Goal: Information Seeking & Learning: Learn about a topic

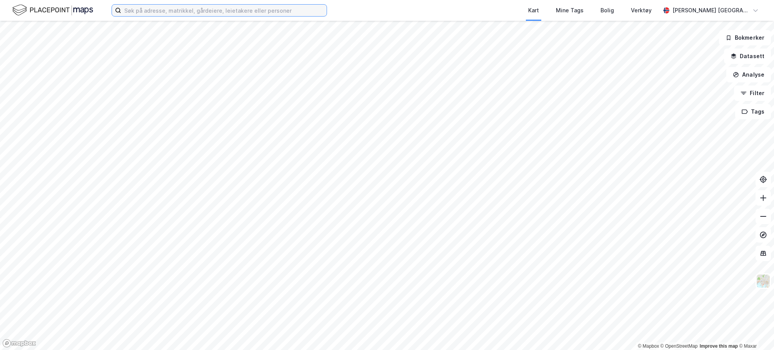
click at [162, 12] on input at bounding box center [223, 11] width 205 height 12
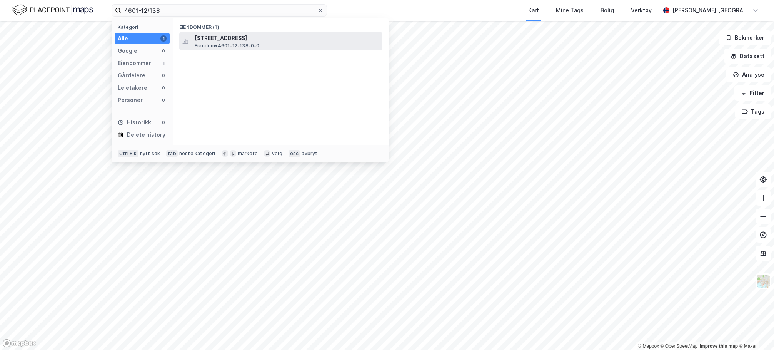
click at [245, 43] on span "Eiendom • 4601-12-138-0-0" at bounding box center [227, 46] width 65 height 6
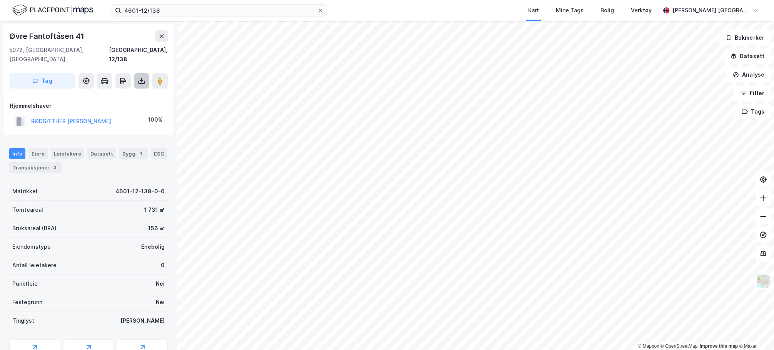
click at [140, 77] on button at bounding box center [141, 80] width 15 height 15
click at [125, 93] on div "Last ned grunnbok" at bounding box center [103, 96] width 45 height 6
click at [762, 217] on icon at bounding box center [763, 216] width 8 height 8
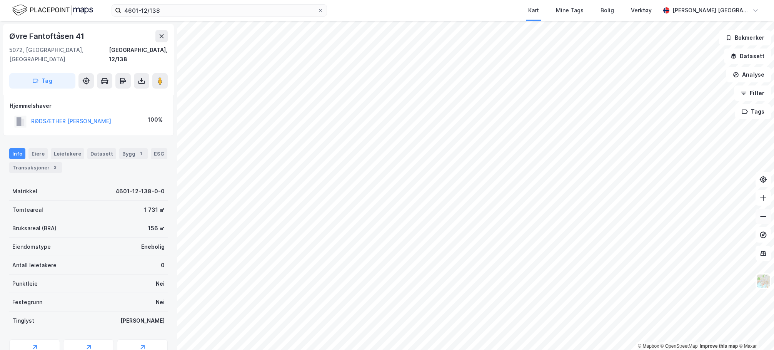
click at [762, 217] on icon at bounding box center [763, 216] width 8 height 8
click at [762, 203] on button at bounding box center [763, 197] width 15 height 15
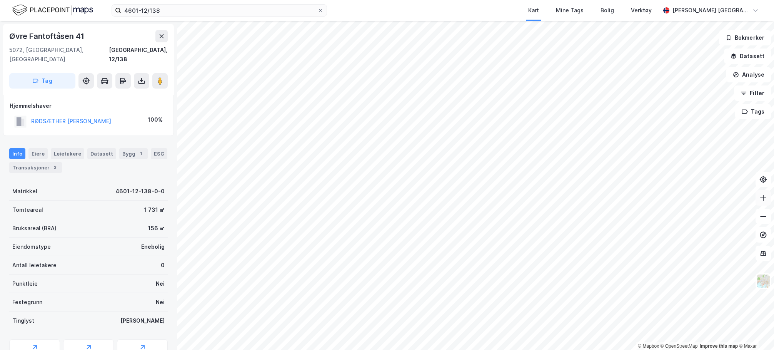
click at [762, 203] on button at bounding box center [763, 197] width 15 height 15
click at [758, 221] on button at bounding box center [763, 215] width 15 height 15
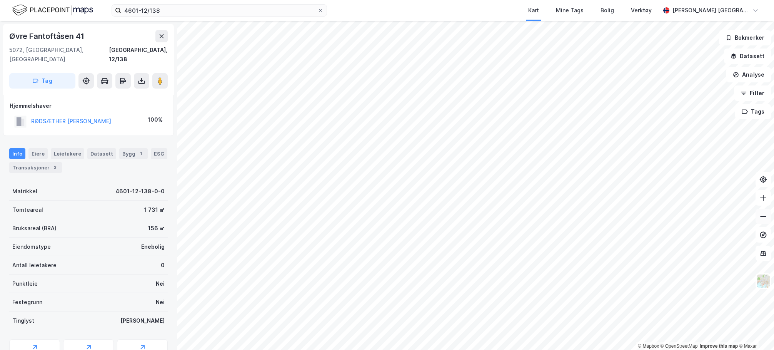
click at [758, 221] on button at bounding box center [763, 215] width 15 height 15
click at [100, 101] on div "Hjemmelshaver" at bounding box center [89, 105] width 158 height 9
click at [33, 162] on div "Transaksjoner 3" at bounding box center [35, 167] width 53 height 11
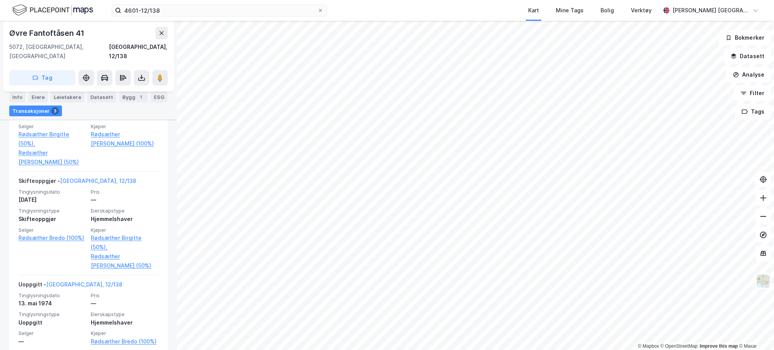
scroll to position [249, 0]
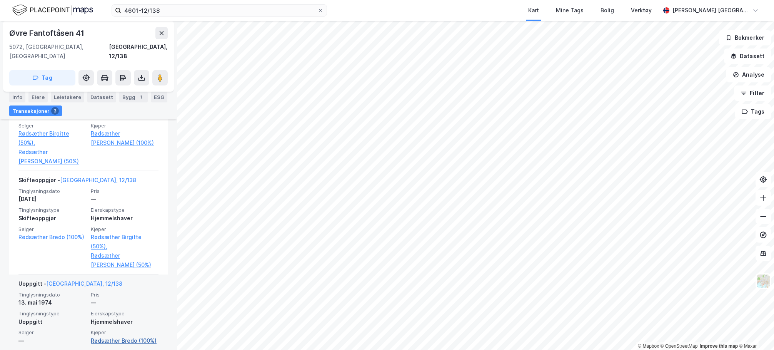
click at [120, 336] on link "Rødsæther Bredo (100%)" at bounding box center [125, 340] width 68 height 9
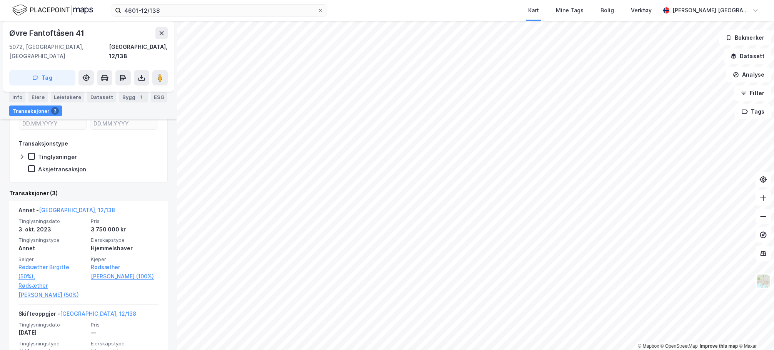
scroll to position [117, 0]
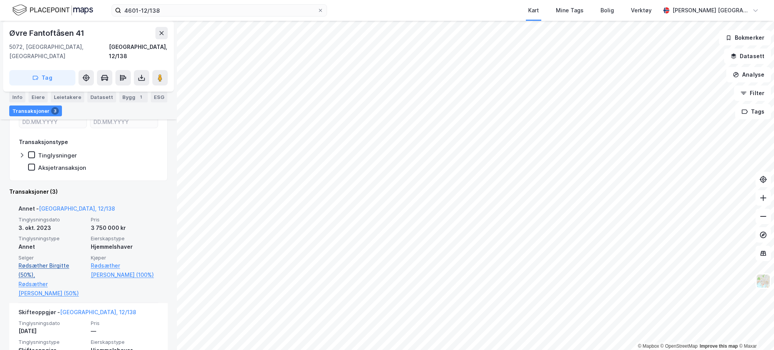
click at [48, 261] on link "Rødsæther Birgitte (50%)," at bounding box center [52, 270] width 68 height 18
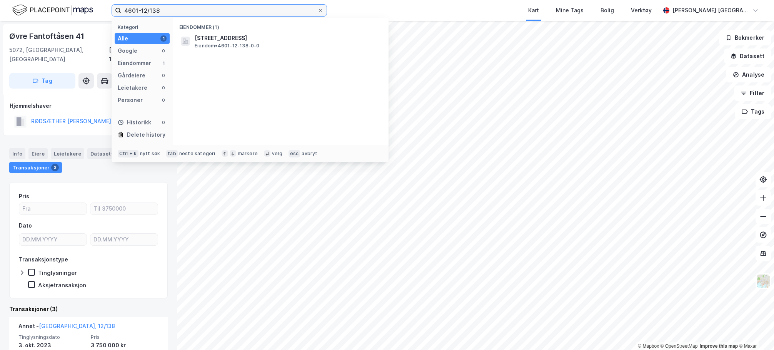
click at [183, 10] on input "4601-12/138" at bounding box center [219, 11] width 196 height 12
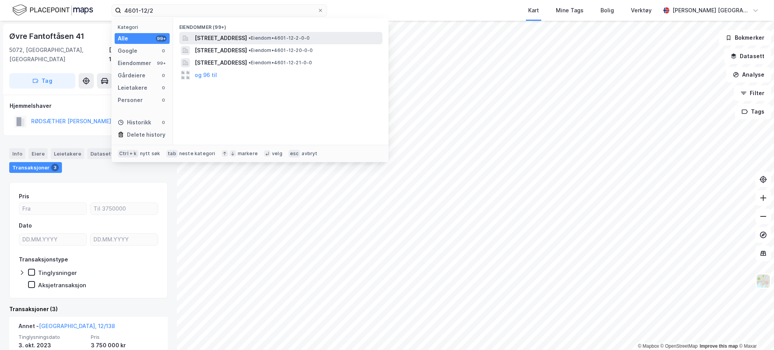
click at [230, 36] on span "[STREET_ADDRESS]" at bounding box center [221, 37] width 52 height 9
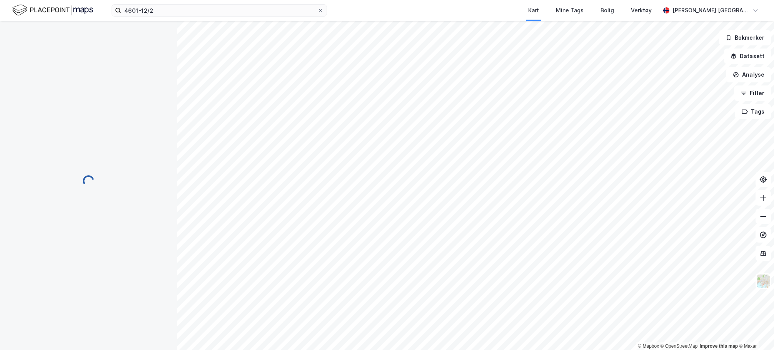
scroll to position [7, 0]
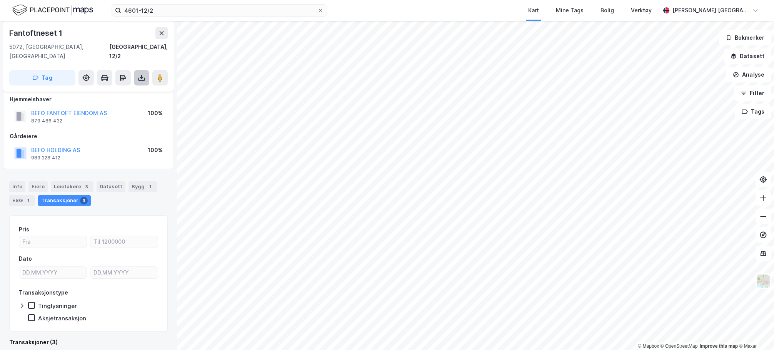
click at [142, 74] on icon at bounding box center [142, 78] width 8 height 8
click at [123, 87] on div "Last ned grunnbok" at bounding box center [108, 93] width 82 height 12
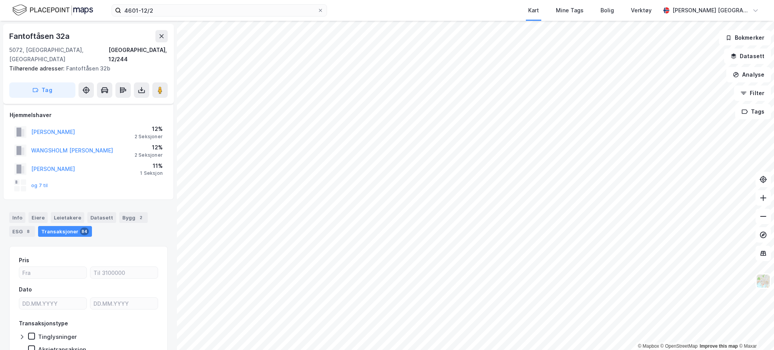
scroll to position [7, 0]
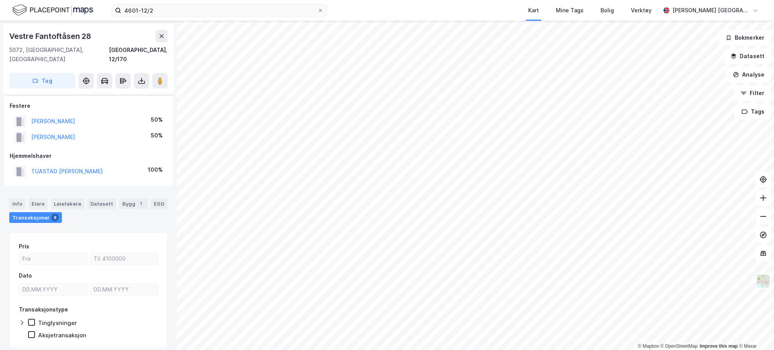
scroll to position [7, 0]
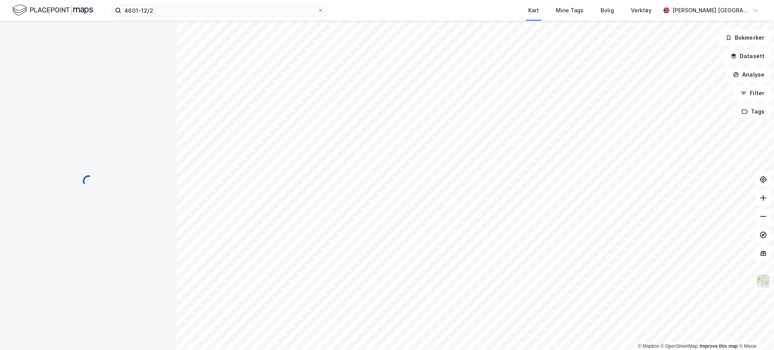
scroll to position [7, 0]
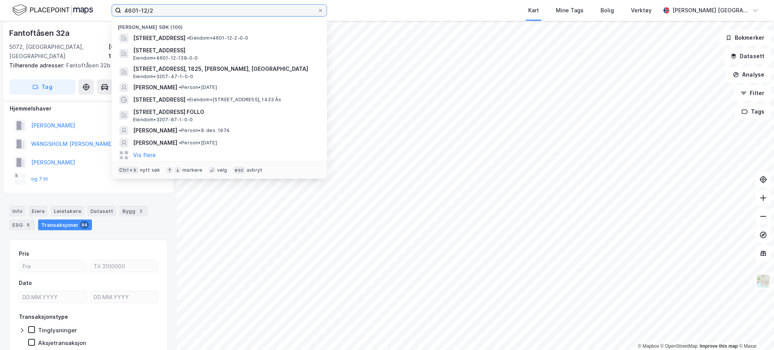
drag, startPoint x: 181, startPoint y: 11, endPoint x: 115, endPoint y: 11, distance: 65.8
click at [115, 11] on label "4601-12/2" at bounding box center [219, 10] width 215 height 12
click at [168, 13] on input "4601-12/2" at bounding box center [219, 11] width 196 height 12
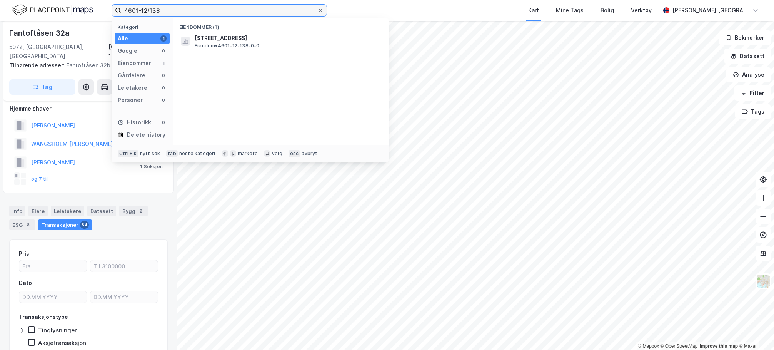
click at [214, 13] on input "4601-12/138" at bounding box center [219, 11] width 196 height 12
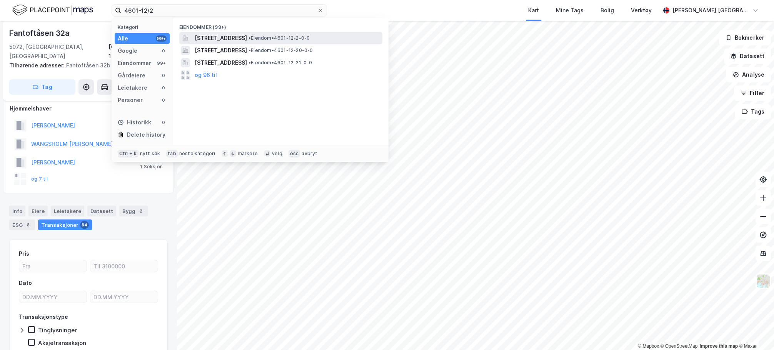
click at [223, 40] on span "[STREET_ADDRESS]" at bounding box center [221, 37] width 52 height 9
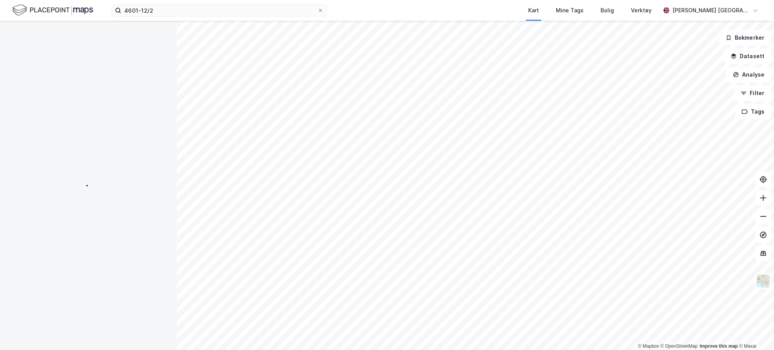
scroll to position [7, 0]
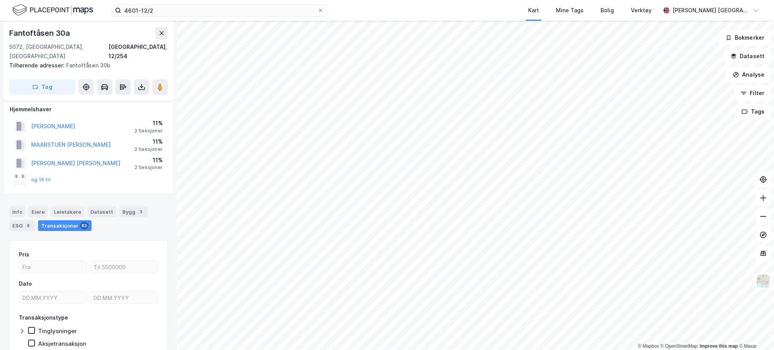
scroll to position [6, 0]
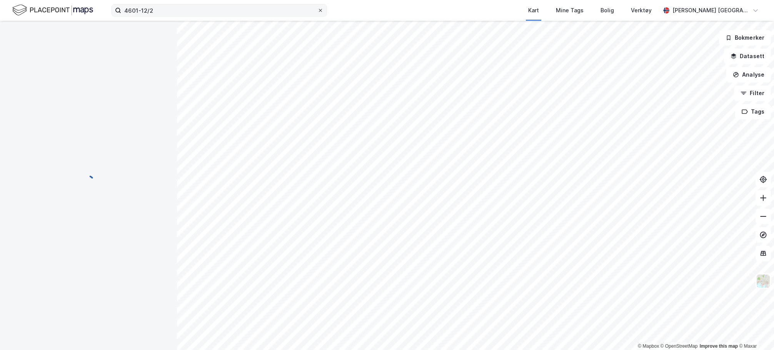
scroll to position [6, 0]
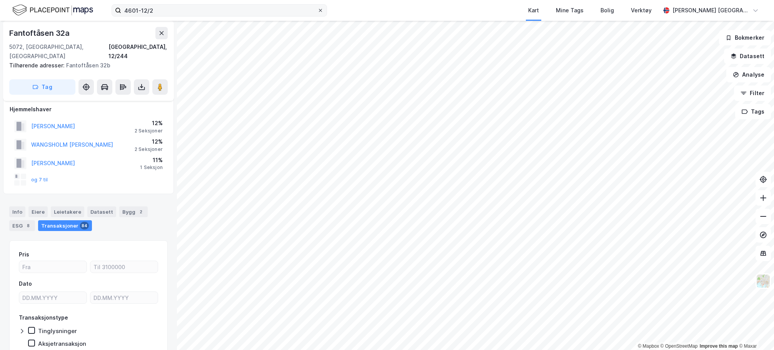
scroll to position [6, 0]
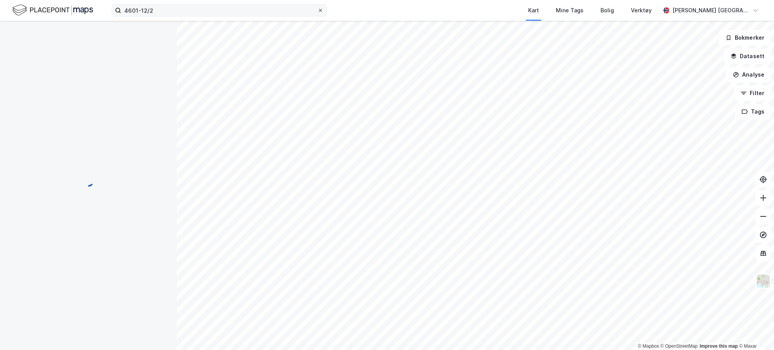
scroll to position [6, 0]
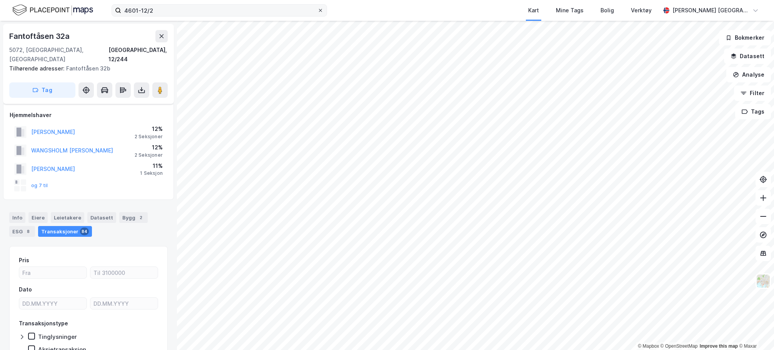
scroll to position [6, 0]
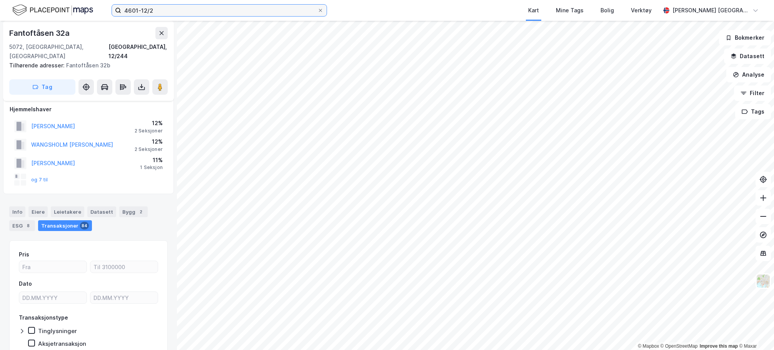
click at [193, 11] on input "4601-12/2" at bounding box center [219, 11] width 196 height 12
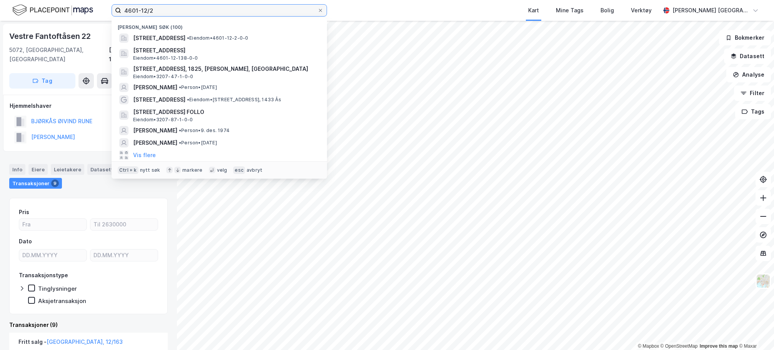
click at [170, 7] on input "4601-12/2" at bounding box center [219, 11] width 196 height 12
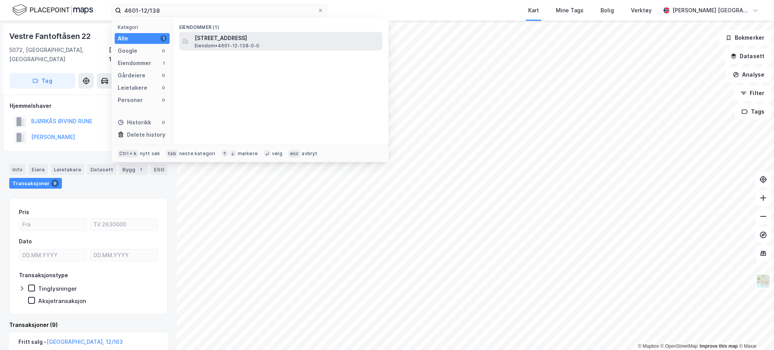
click at [228, 41] on span "[STREET_ADDRESS]" at bounding box center [287, 37] width 185 height 9
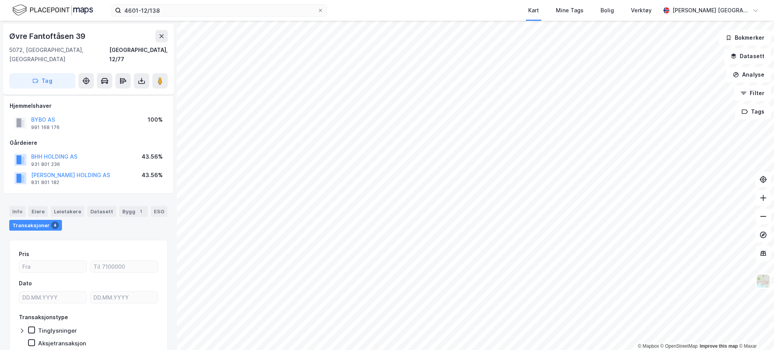
scroll to position [6, 0]
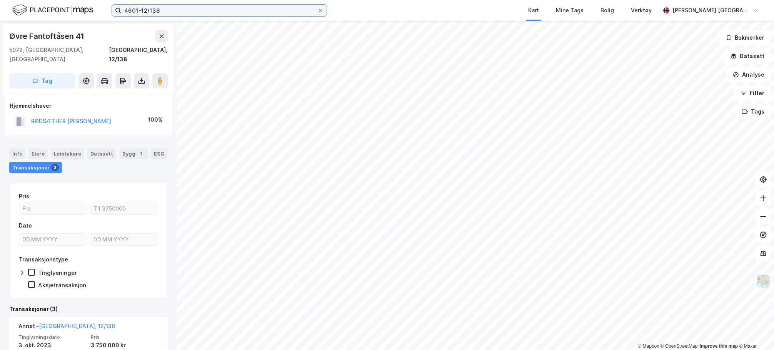
click at [229, 7] on input "4601-12/138" at bounding box center [219, 11] width 196 height 12
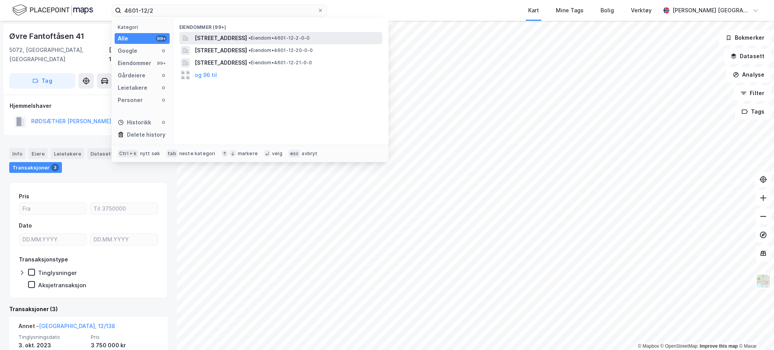
click at [231, 39] on span "[STREET_ADDRESS]" at bounding box center [221, 37] width 52 height 9
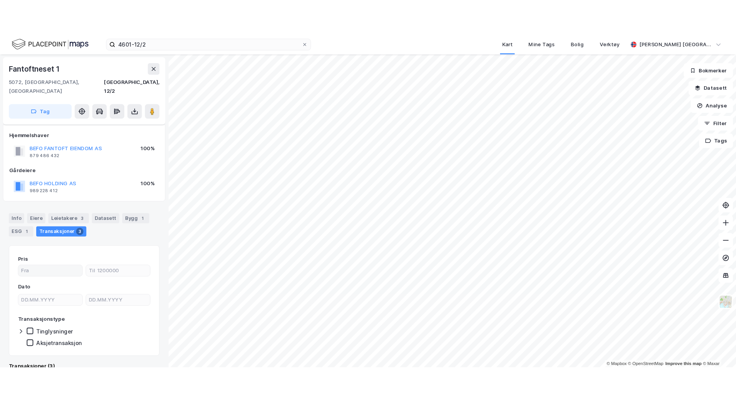
scroll to position [6, 0]
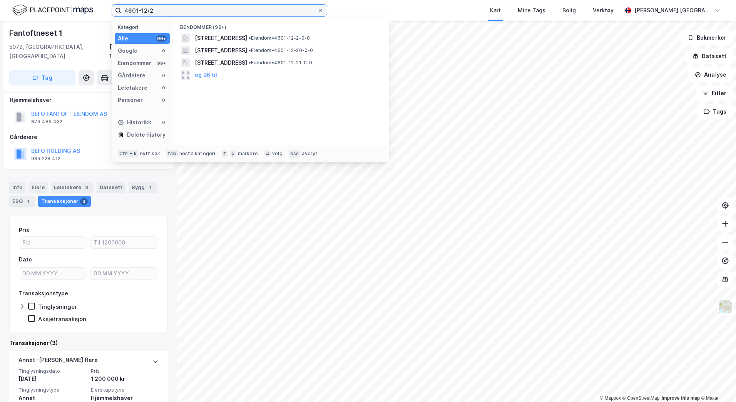
click at [153, 12] on input "4601-12/2" at bounding box center [219, 11] width 196 height 12
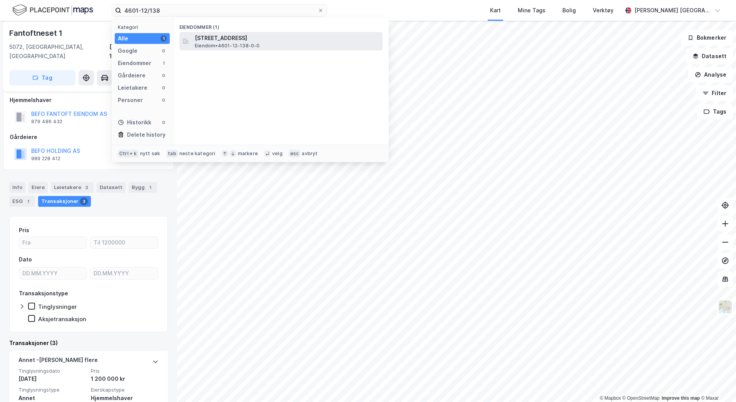
click at [217, 42] on span "[STREET_ADDRESS]" at bounding box center [287, 37] width 185 height 9
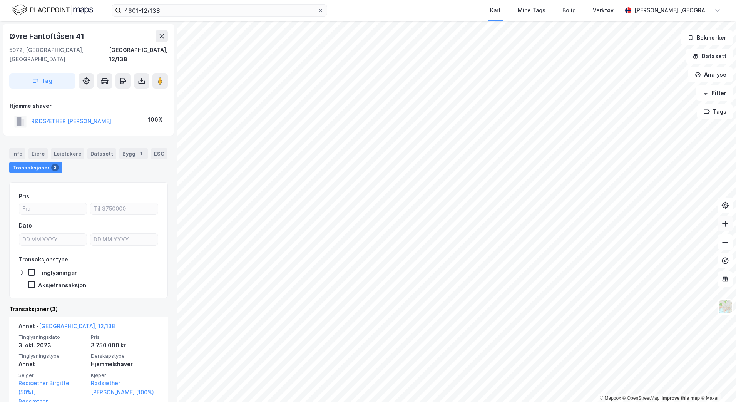
click at [729, 226] on button at bounding box center [724, 223] width 15 height 15
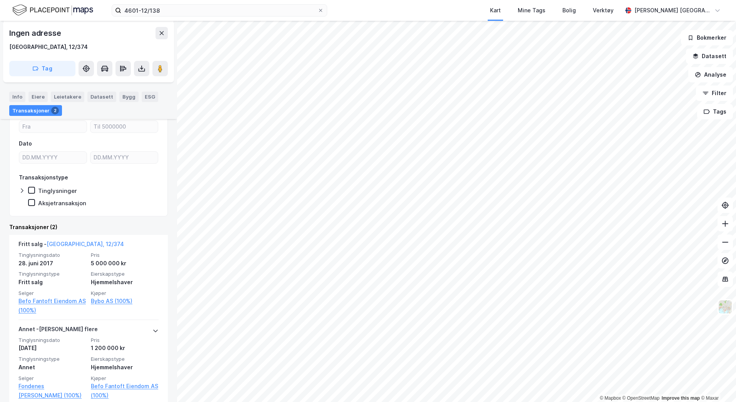
scroll to position [130, 0]
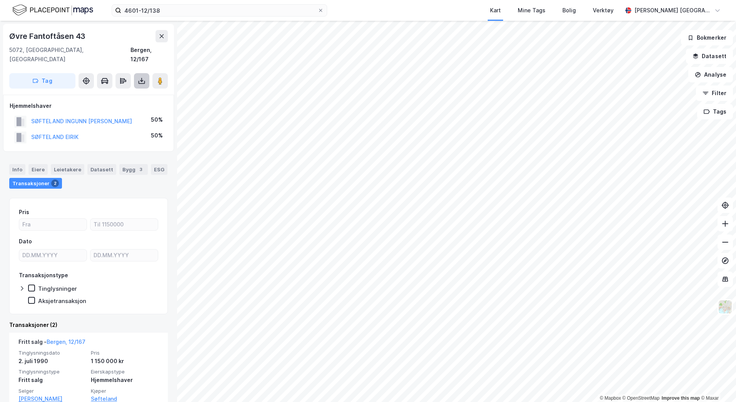
click at [142, 77] on icon at bounding box center [142, 81] width 8 height 8
click at [141, 90] on div "Last ned grunnbok" at bounding box center [108, 96] width 82 height 12
click at [171, 11] on input "4601-12/138" at bounding box center [219, 11] width 196 height 12
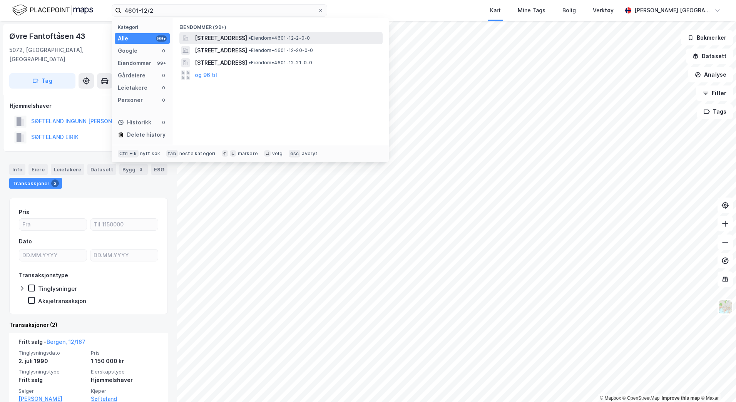
click at [237, 33] on span "[STREET_ADDRESS]" at bounding box center [221, 37] width 52 height 9
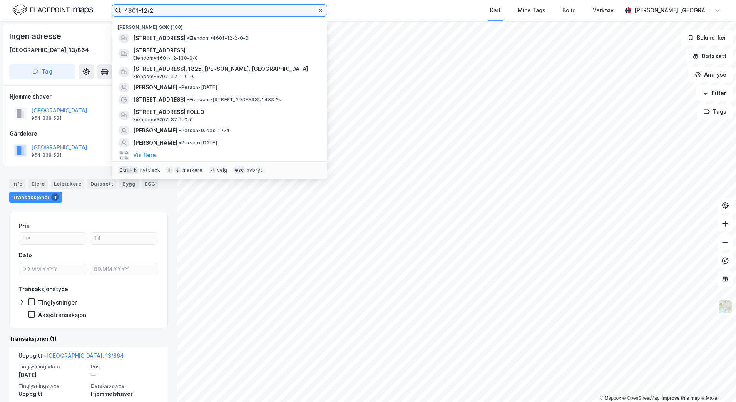
drag, startPoint x: 176, startPoint y: 10, endPoint x: 66, endPoint y: 11, distance: 110.0
click at [66, 11] on div "4601-12/2 Nylige søk (100) Fantoftneset 1, 5072, [GEOGRAPHIC_DATA], [GEOGRAPHIC…" at bounding box center [368, 10] width 736 height 21
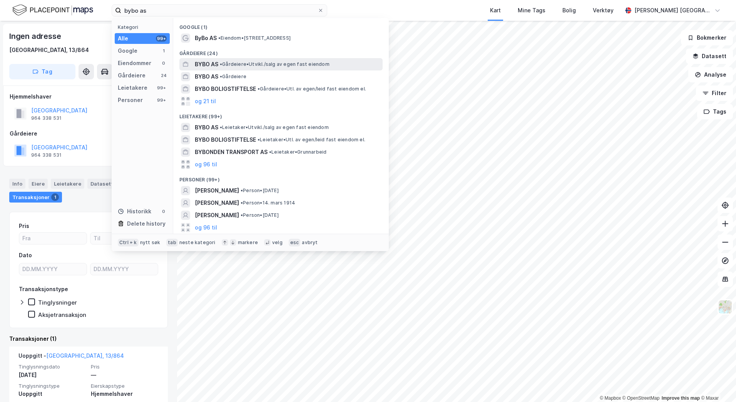
click at [201, 67] on span "BYBO AS" at bounding box center [206, 64] width 23 height 9
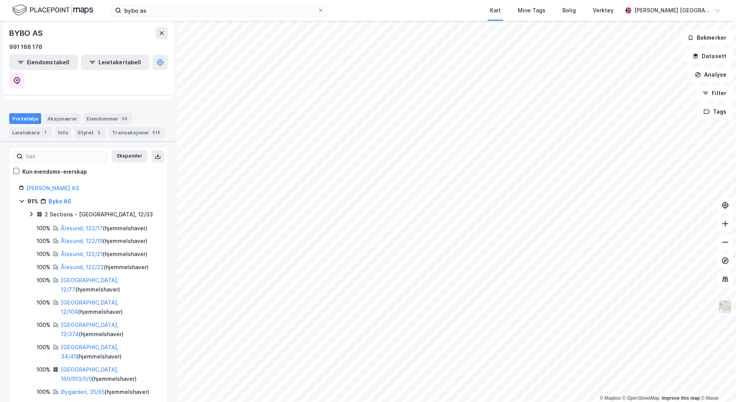
scroll to position [18, 0]
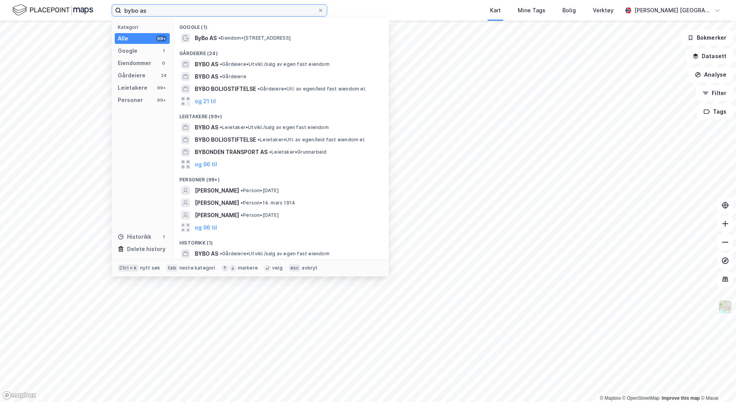
drag, startPoint x: 155, startPoint y: 8, endPoint x: 85, endPoint y: 9, distance: 69.6
click at [85, 9] on div "bybo as Kategori Alle 99+ Google 1 Eiendommer 0 Gårdeiere 24 Leietakere 99+ Per…" at bounding box center [368, 10] width 736 height 21
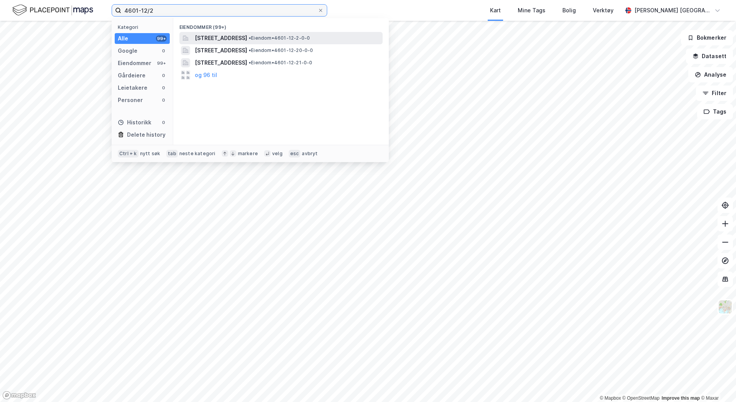
type input "4601-12/2"
click at [202, 38] on span "[STREET_ADDRESS]" at bounding box center [221, 37] width 52 height 9
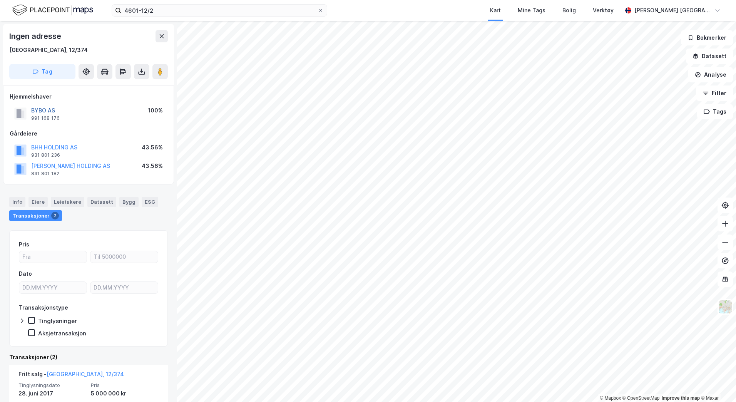
click at [0, 0] on button "BYBO AS" at bounding box center [0, 0] width 0 height 0
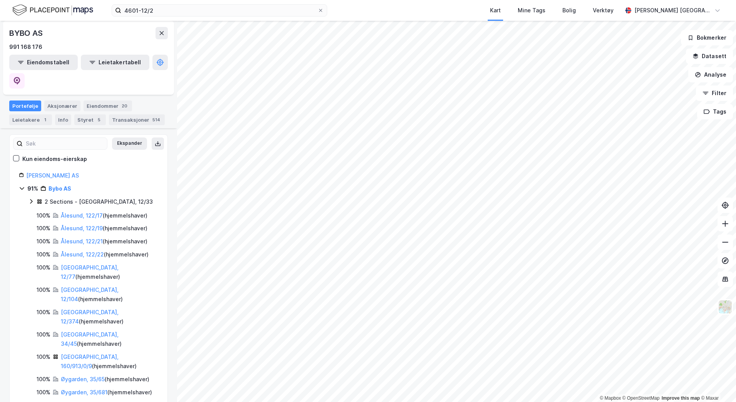
scroll to position [88, 0]
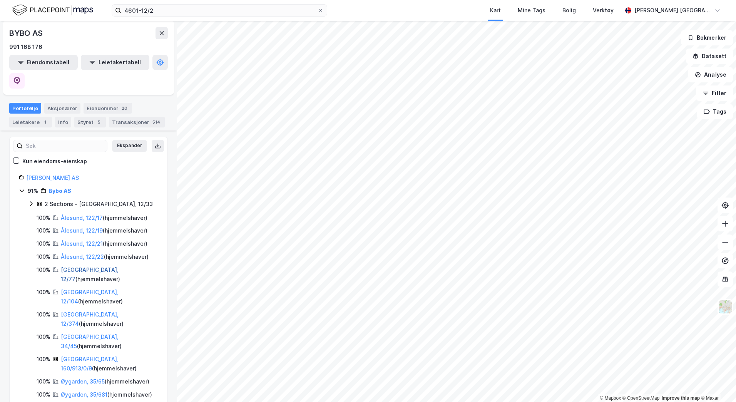
click at [81, 266] on link "[GEOGRAPHIC_DATA], 12/77" at bounding box center [90, 274] width 58 height 16
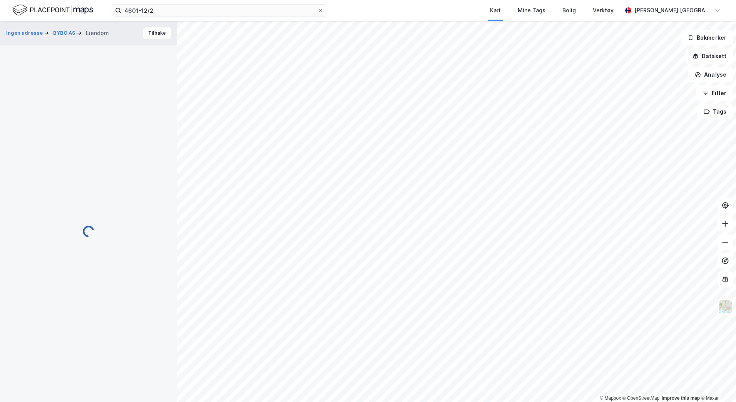
scroll to position [25, 0]
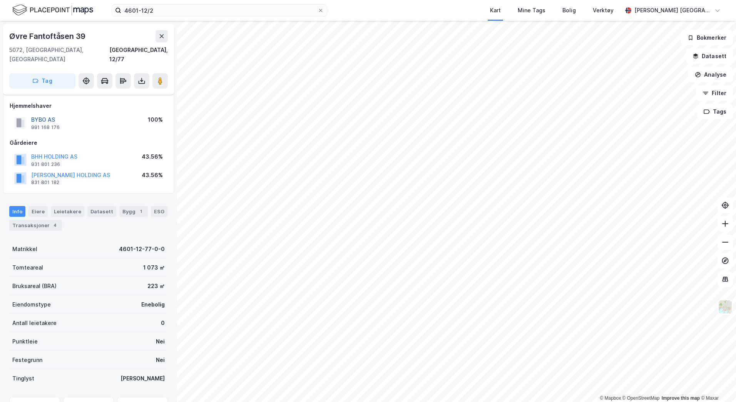
click at [0, 0] on button "BYBO AS" at bounding box center [0, 0] width 0 height 0
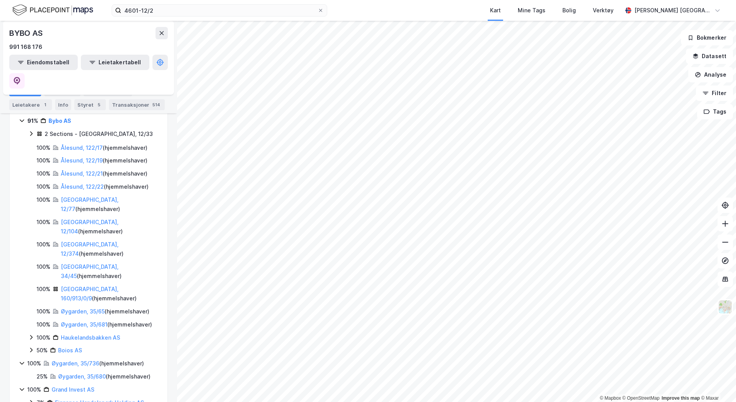
scroll to position [154, 0]
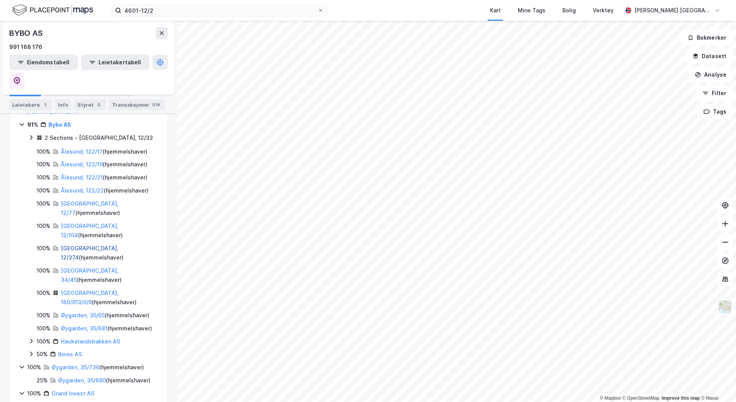
click at [74, 245] on link "[GEOGRAPHIC_DATA], 12/374" at bounding box center [90, 253] width 58 height 16
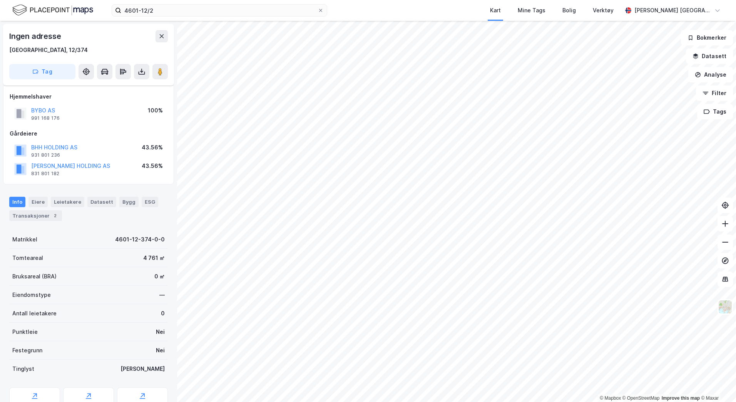
scroll to position [25, 0]
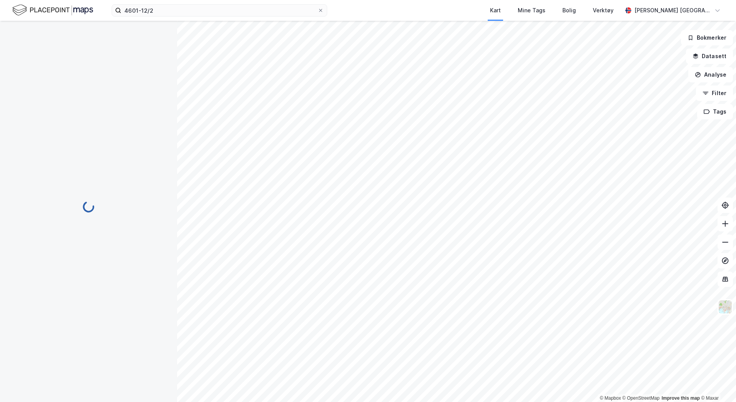
scroll to position [25, 0]
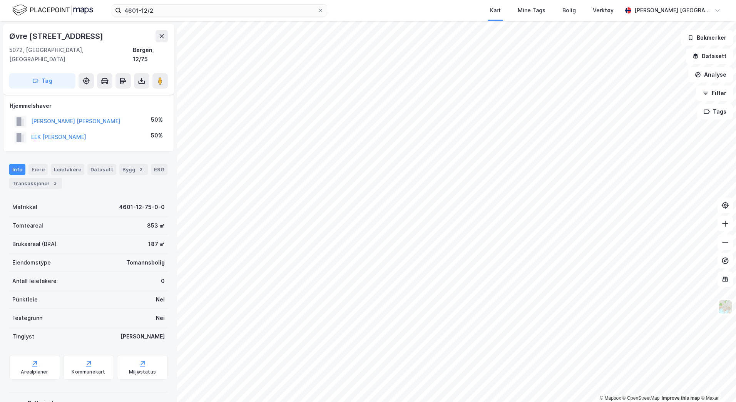
scroll to position [25, 0]
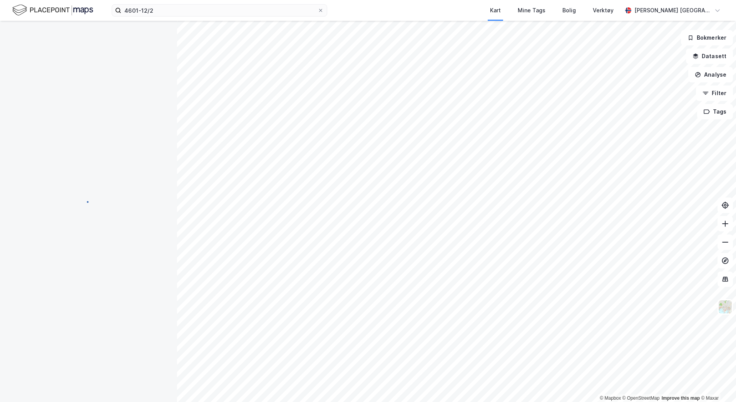
scroll to position [25, 0]
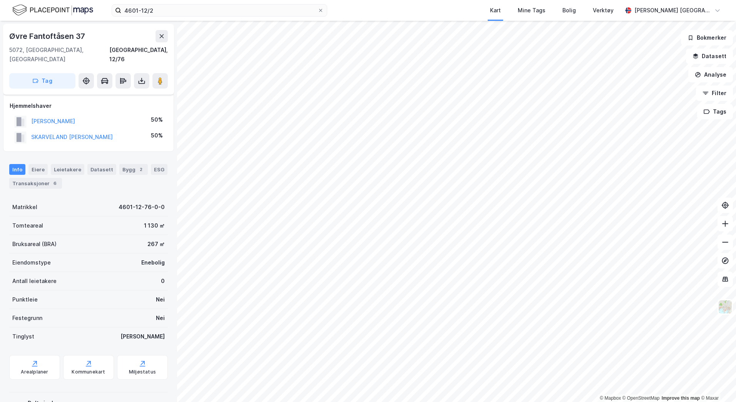
scroll to position [25, 0]
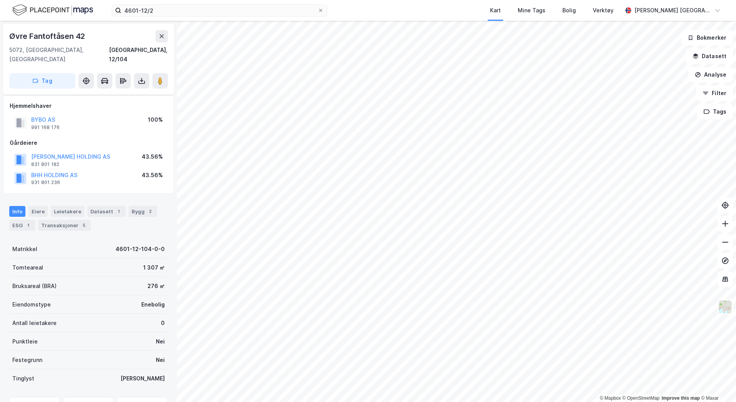
scroll to position [25, 0]
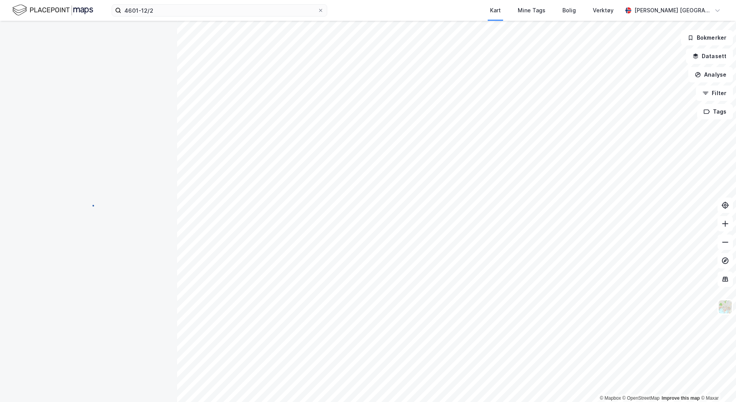
scroll to position [25, 0]
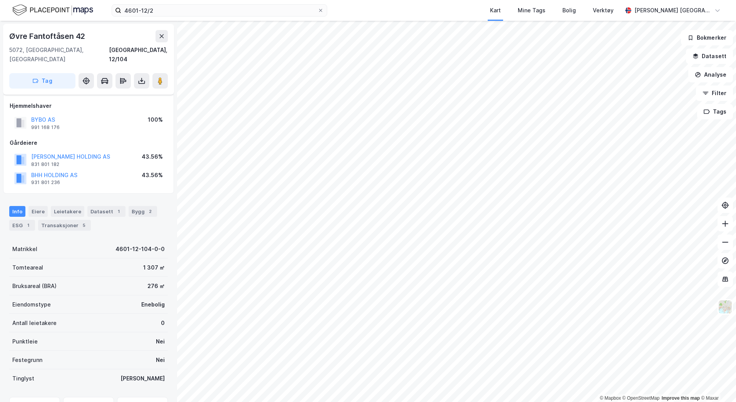
scroll to position [25, 0]
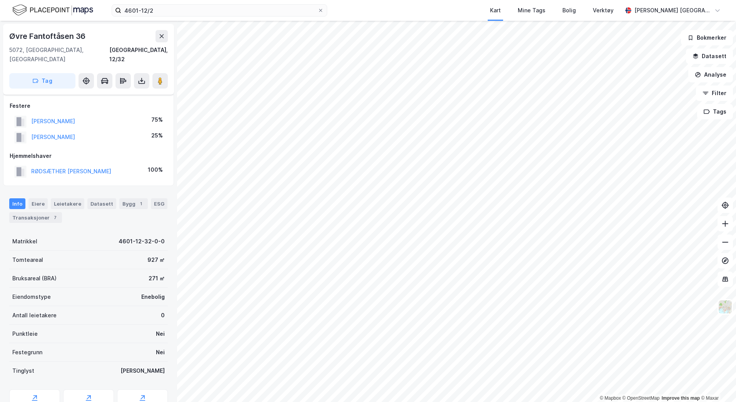
scroll to position [25, 0]
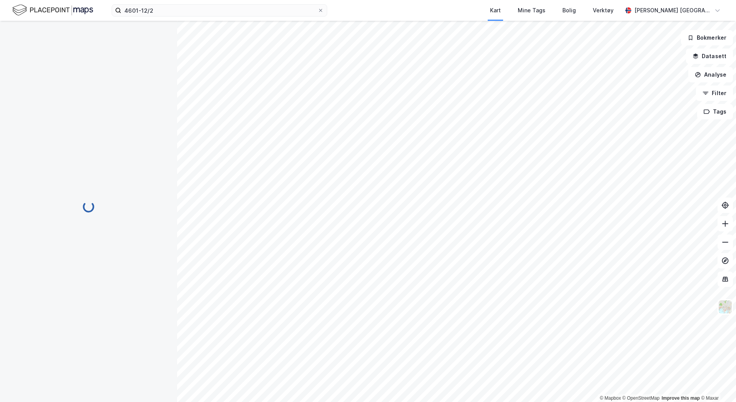
scroll to position [25, 0]
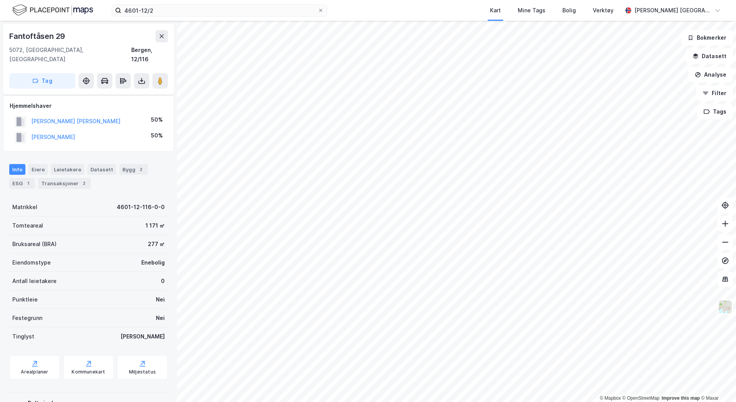
scroll to position [25, 0]
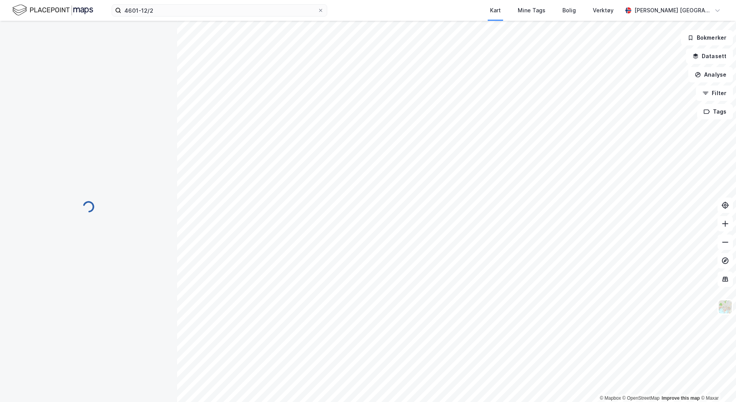
scroll to position [25, 0]
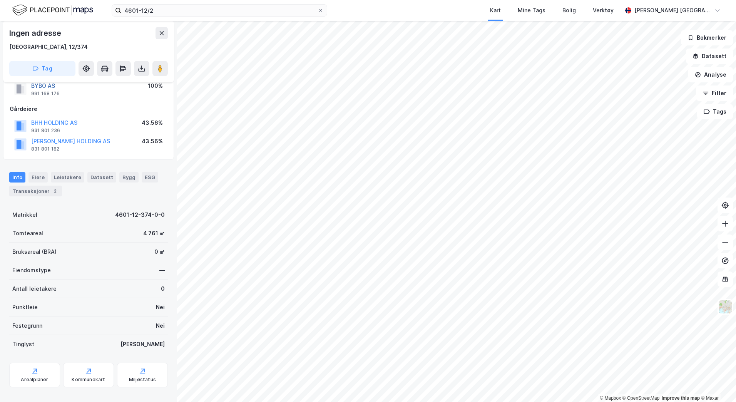
click at [0, 0] on button "BYBO AS" at bounding box center [0, 0] width 0 height 0
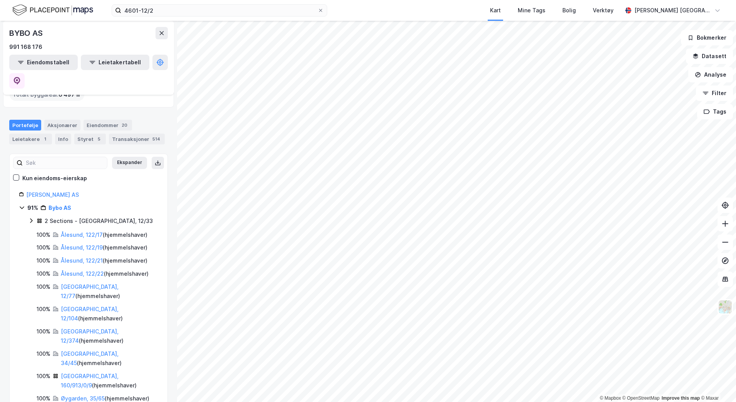
scroll to position [68, 0]
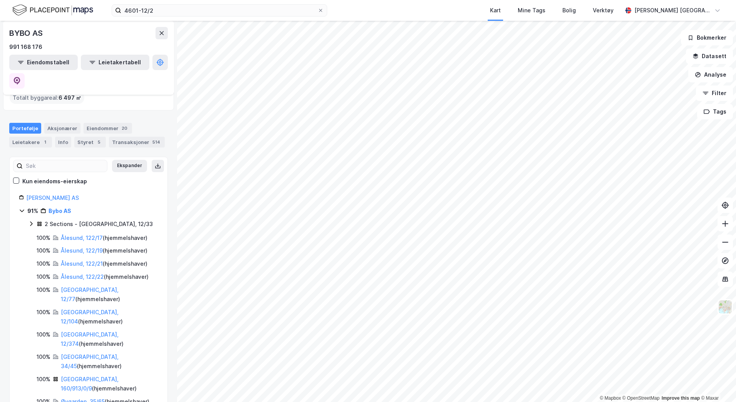
click at [30, 220] on icon at bounding box center [31, 223] width 6 height 6
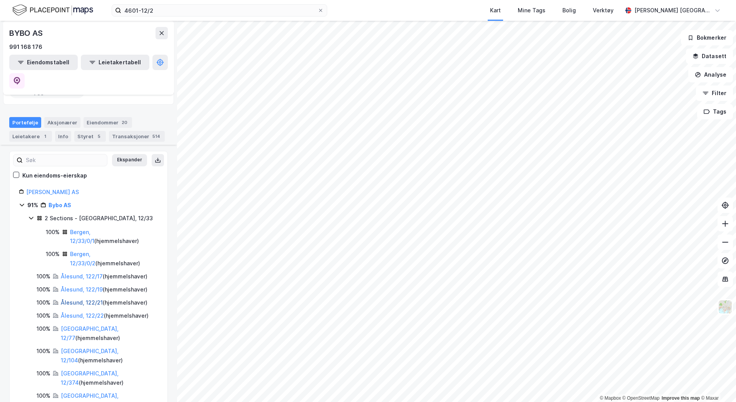
scroll to position [72, 0]
click at [21, 203] on icon at bounding box center [22, 206] width 6 height 6
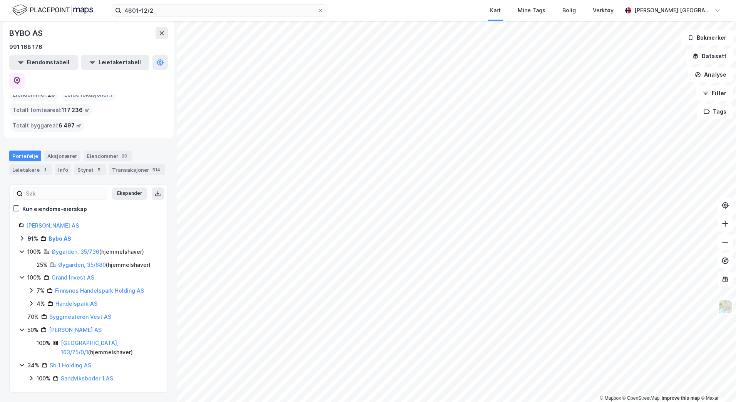
scroll to position [7, 0]
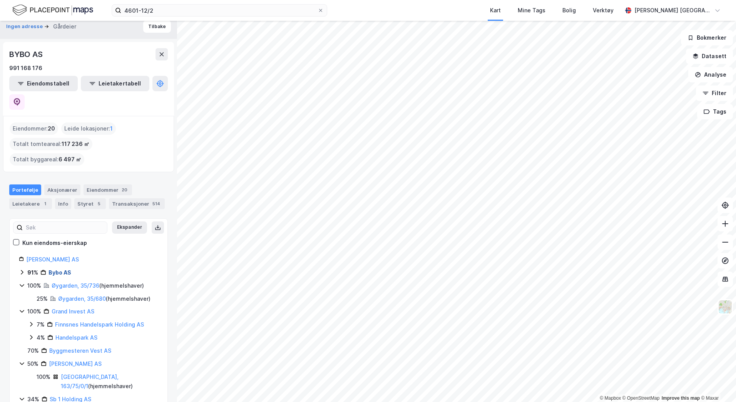
click at [63, 269] on link "Bybo AS" at bounding box center [59, 272] width 23 height 7
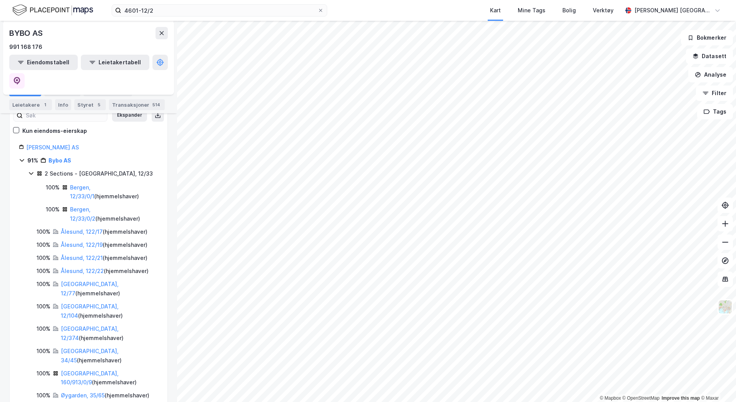
scroll to position [122, 0]
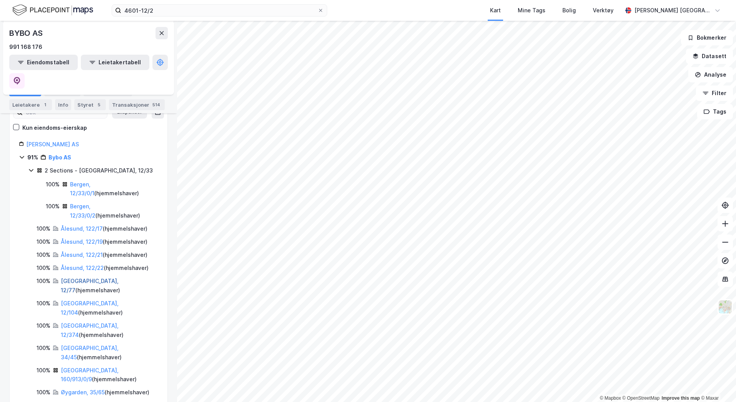
click at [79, 277] on link "[GEOGRAPHIC_DATA], 12/77" at bounding box center [90, 285] width 58 height 16
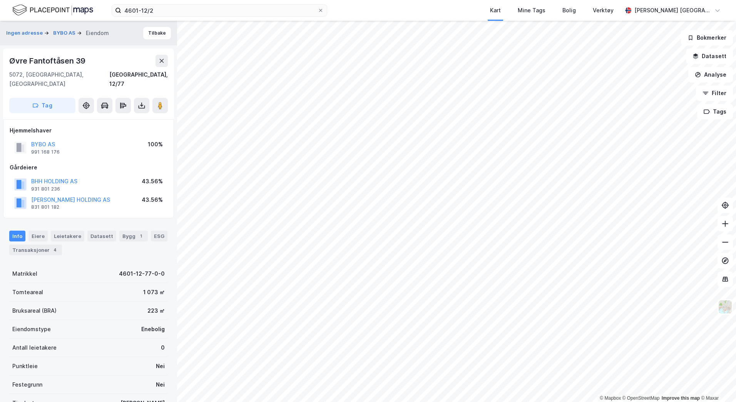
scroll to position [25, 0]
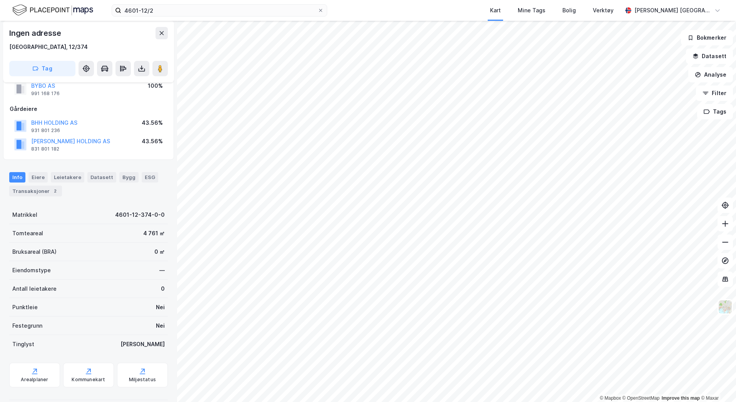
scroll to position [25, 0]
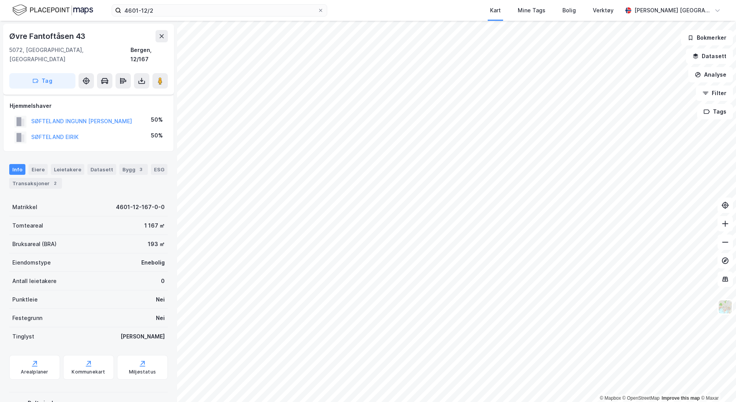
scroll to position [25, 0]
